Goal: Information Seeking & Learning: Learn about a topic

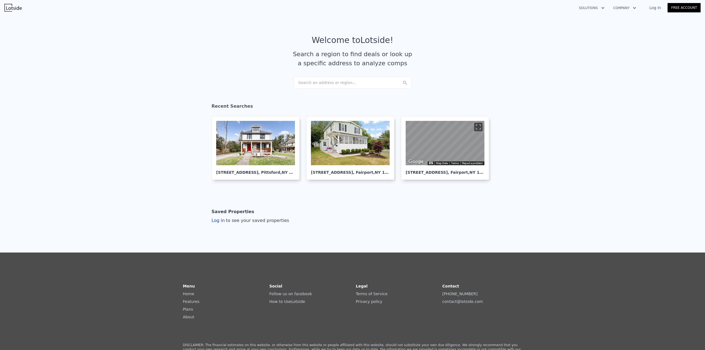
click at [330, 81] on div "Search an address or region..." at bounding box center [352, 83] width 118 height 12
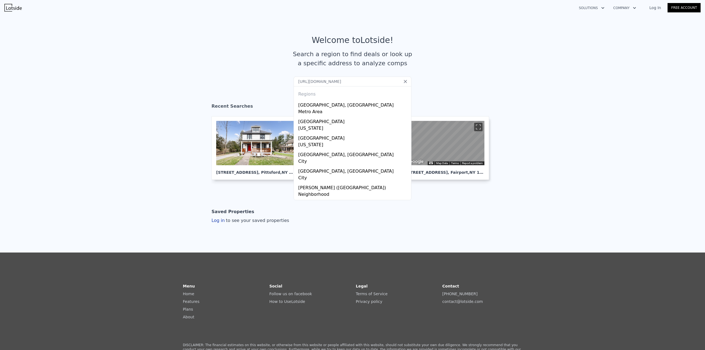
type input "[URL][DOMAIN_NAME]"
drag, startPoint x: 346, startPoint y: 79, endPoint x: 231, endPoint y: 93, distance: 115.6
click at [231, 93] on section "Welcome to Lotside ! Search a region to find deals or look up a specific addres…" at bounding box center [352, 55] width 705 height 85
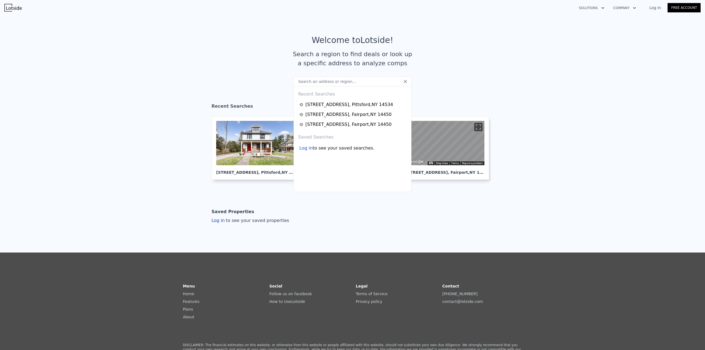
paste input "[STREET_ADDRESS][PERSON_NAME]"
type input "[STREET_ADDRESS][PERSON_NAME]"
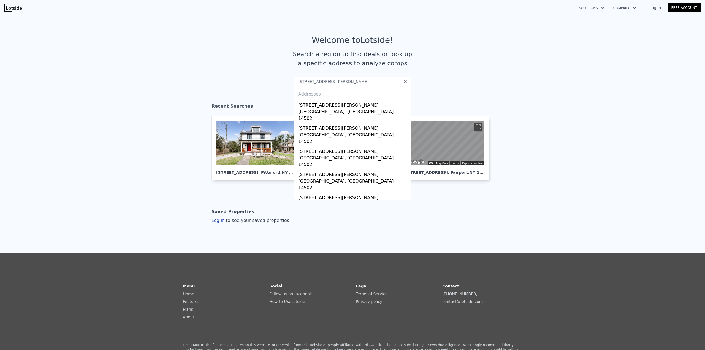
click at [378, 80] on input "[STREET_ADDRESS][PERSON_NAME]" at bounding box center [352, 82] width 118 height 10
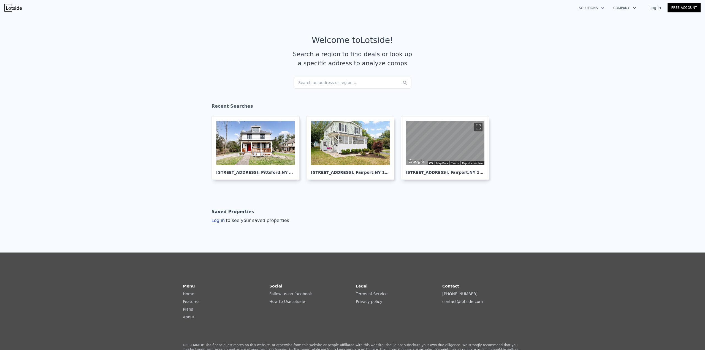
click at [427, 67] on article "Welcome to Lotside ! Search a region to find deals or look up a specific addres…" at bounding box center [352, 55] width 352 height 41
click at [346, 86] on div "Search an address or region..." at bounding box center [352, 83] width 118 height 12
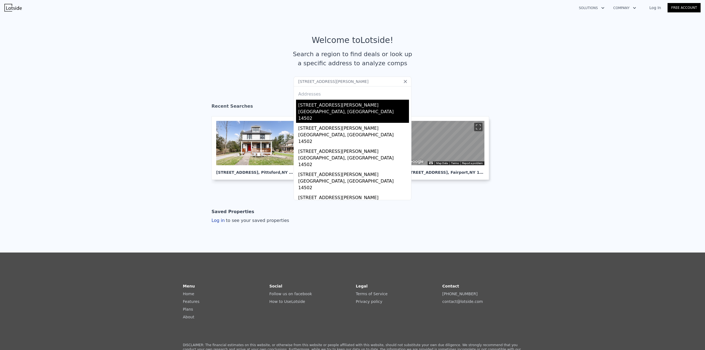
type input "[STREET_ADDRESS][PERSON_NAME]"
click at [328, 115] on div "[GEOGRAPHIC_DATA], [GEOGRAPHIC_DATA] 14502" at bounding box center [353, 115] width 111 height 14
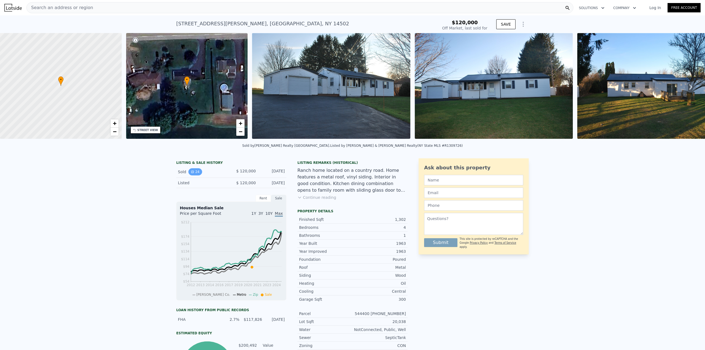
click at [194, 175] on button "24" at bounding box center [194, 171] width 13 height 7
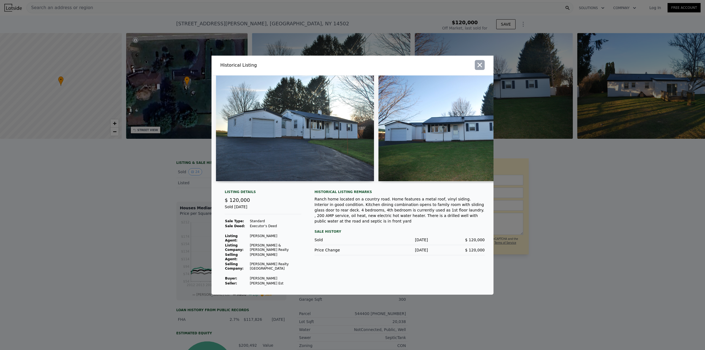
click at [476, 68] on icon "button" at bounding box center [480, 65] width 8 height 8
